Goal: Find contact information: Obtain details needed to contact an individual or organization

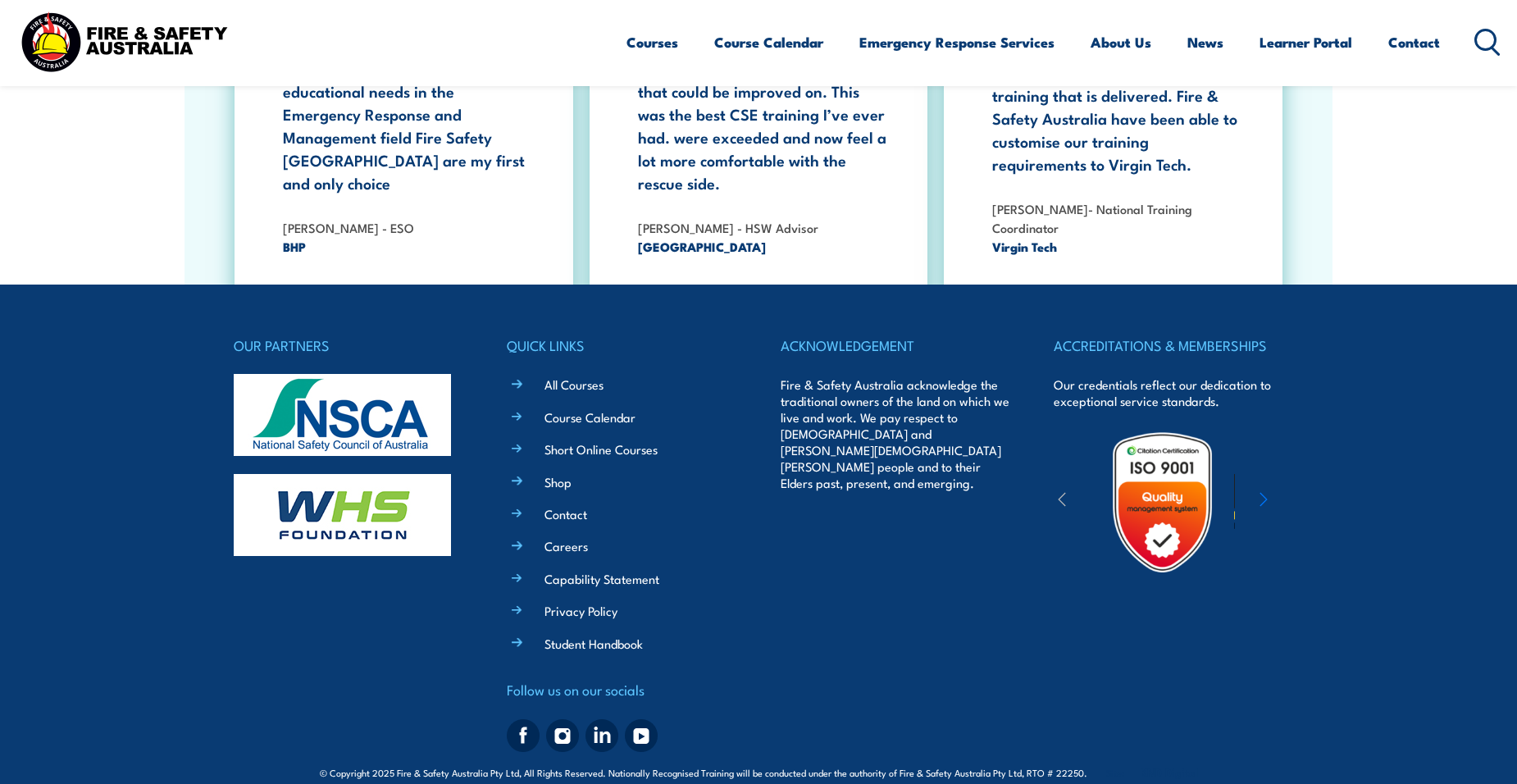
scroll to position [3000, 0]
click at [531, 502] on li "Contact" at bounding box center [634, 511] width 206 height 19
click at [551, 504] on link "Contact" at bounding box center [565, 512] width 43 height 17
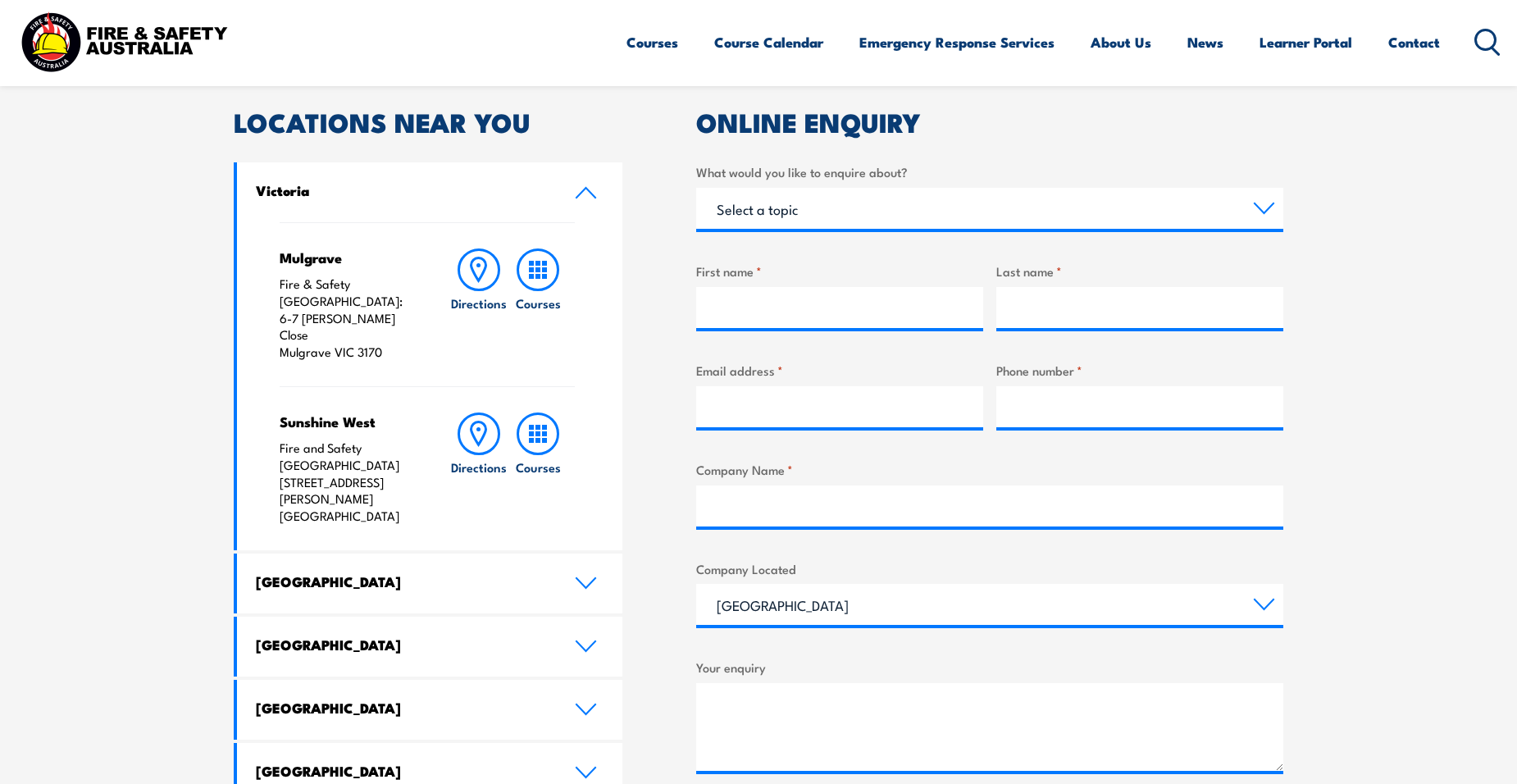
scroll to position [492, 0]
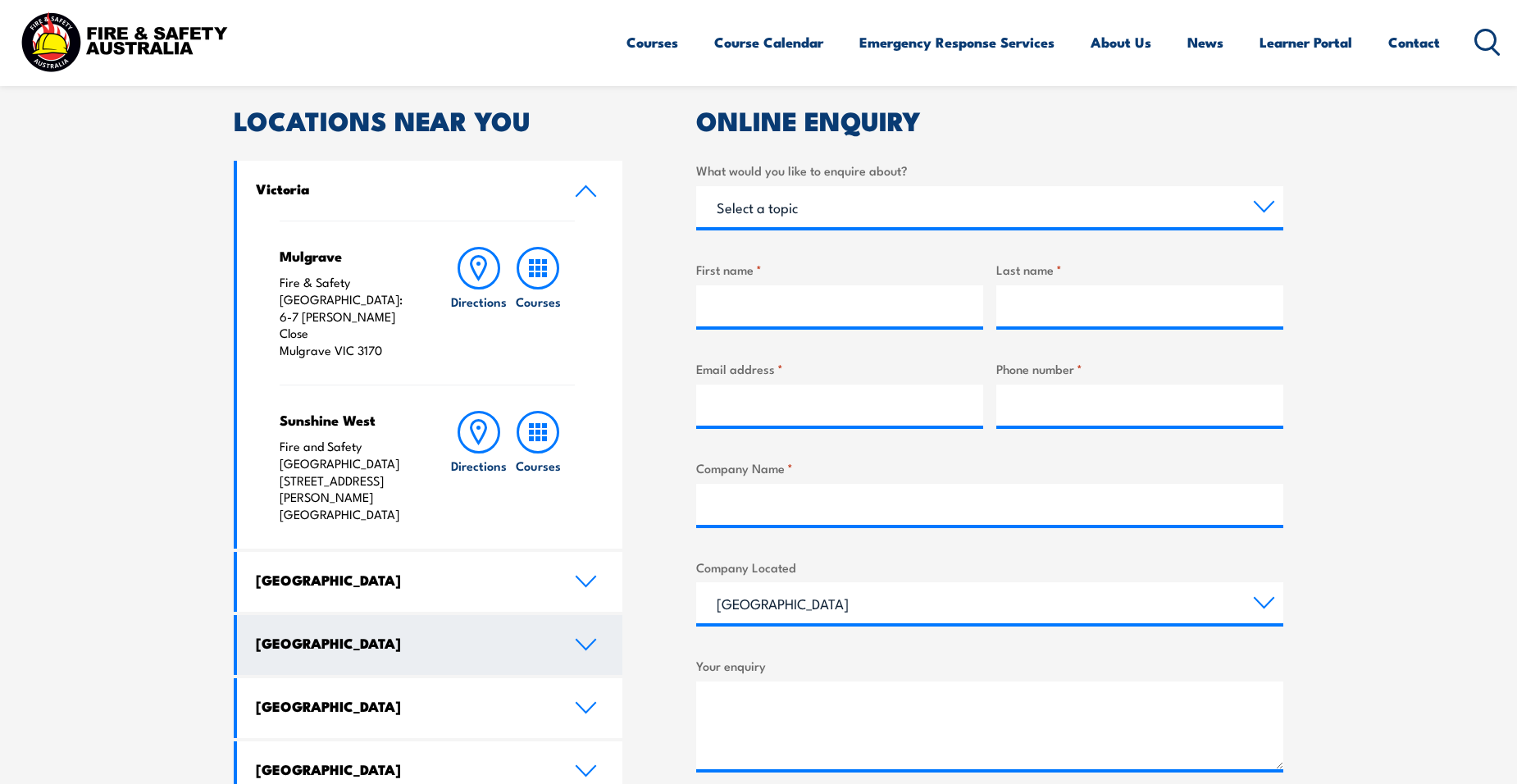
click at [593, 638] on icon at bounding box center [586, 644] width 22 height 13
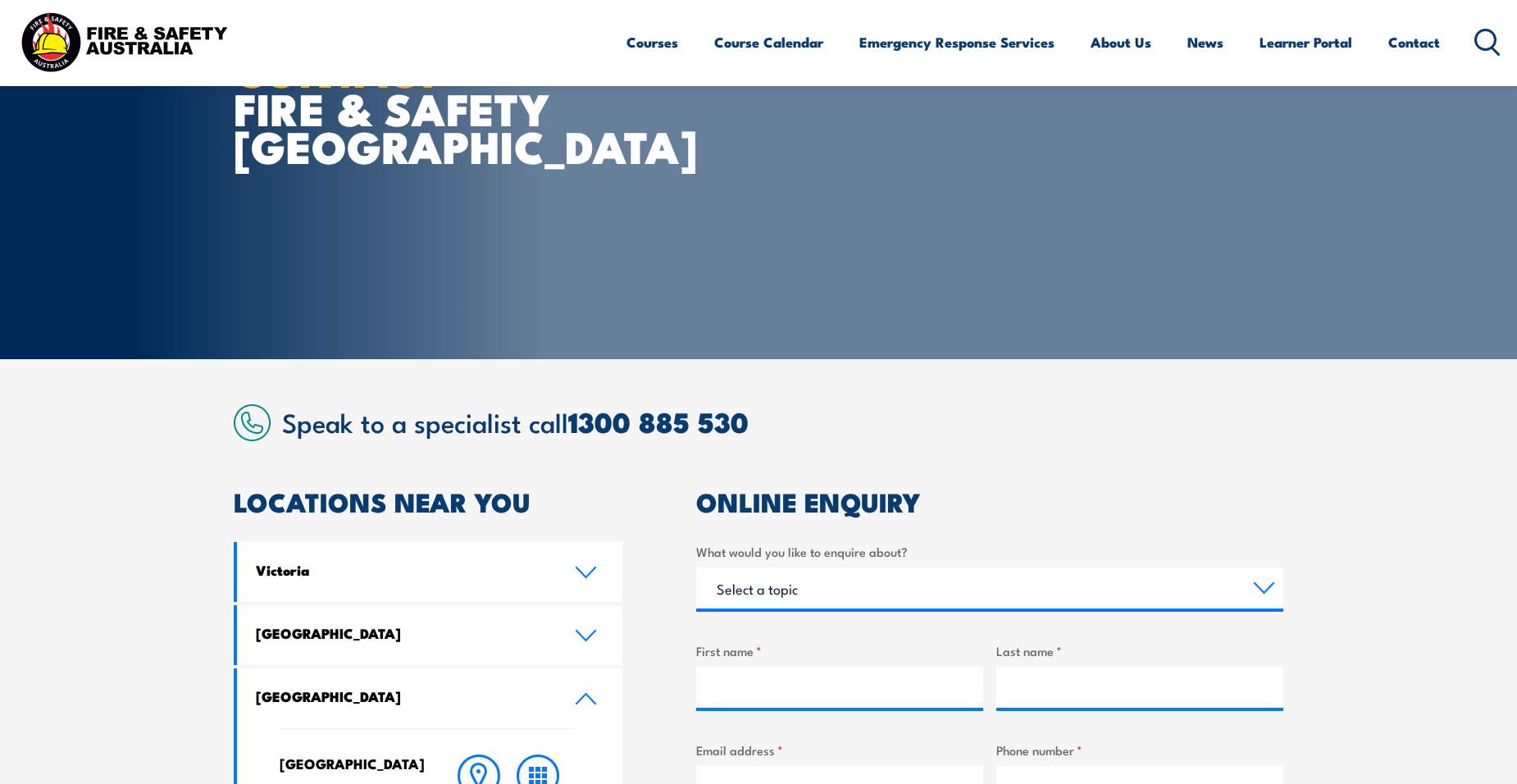
scroll to position [82, 0]
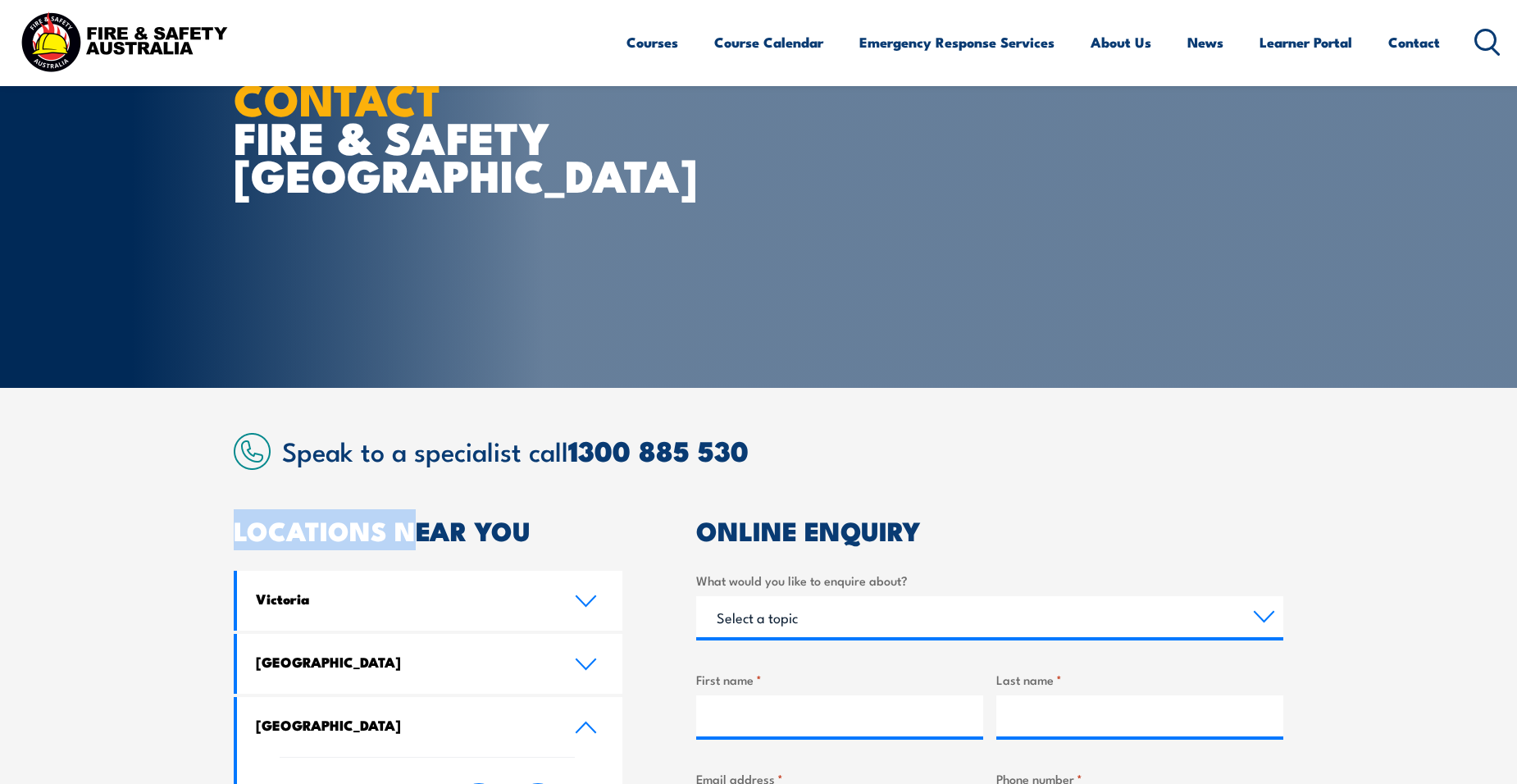
drag, startPoint x: 767, startPoint y: 457, endPoint x: 408, endPoint y: 477, distance: 359.6
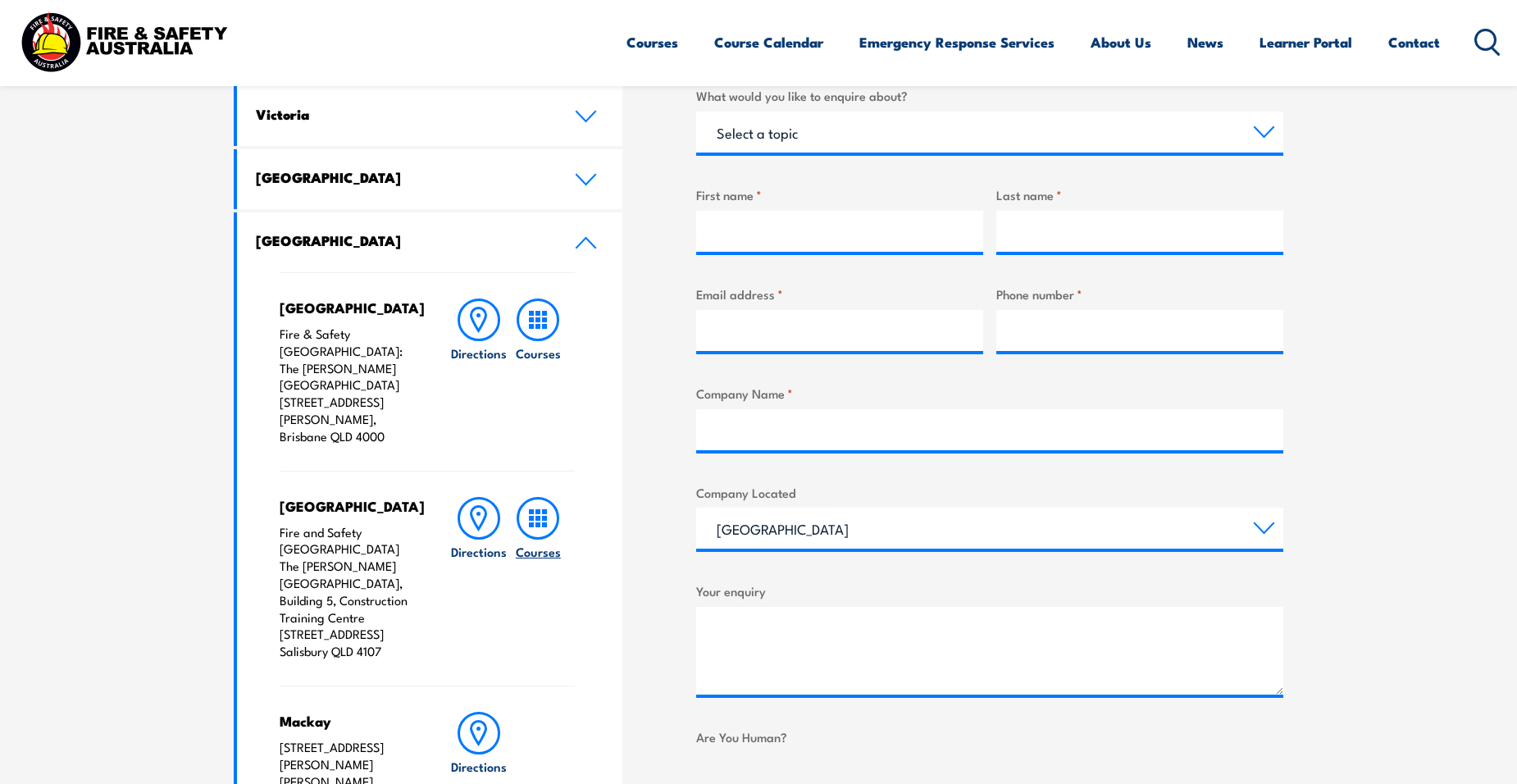
scroll to position [246, 0]
